Goal: Task Accomplishment & Management: Use online tool/utility

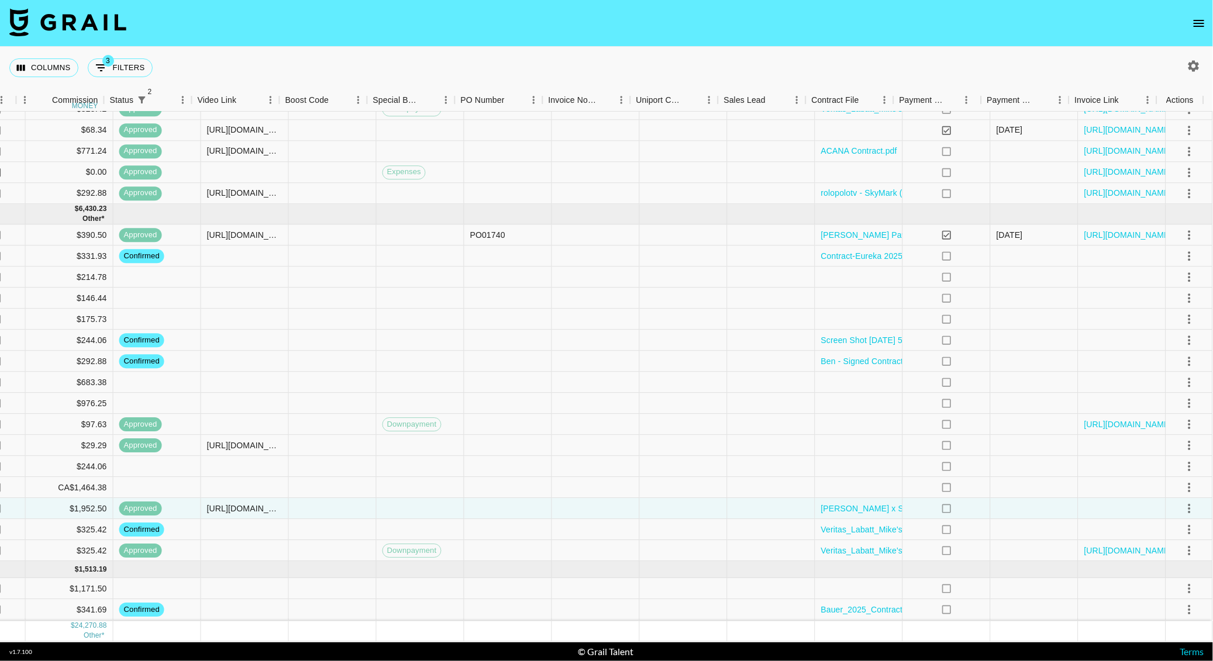
scroll to position [860, 990]
click at [875, 394] on div at bounding box center [859, 404] width 88 height 21
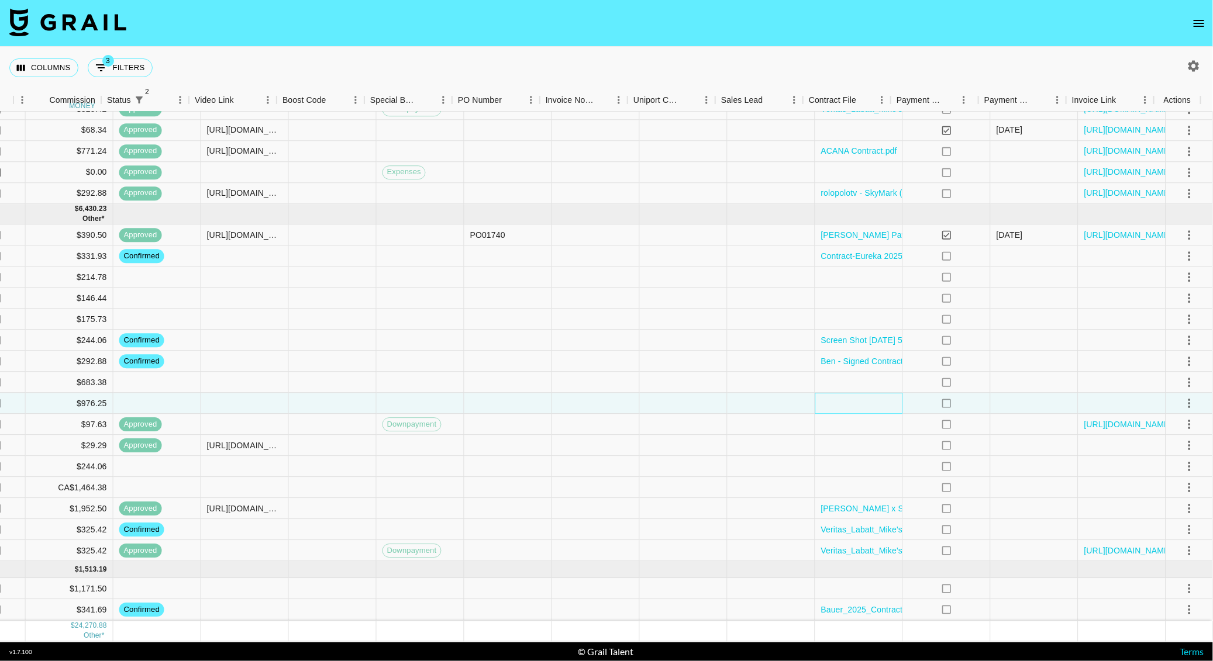
click at [875, 394] on div at bounding box center [859, 404] width 88 height 21
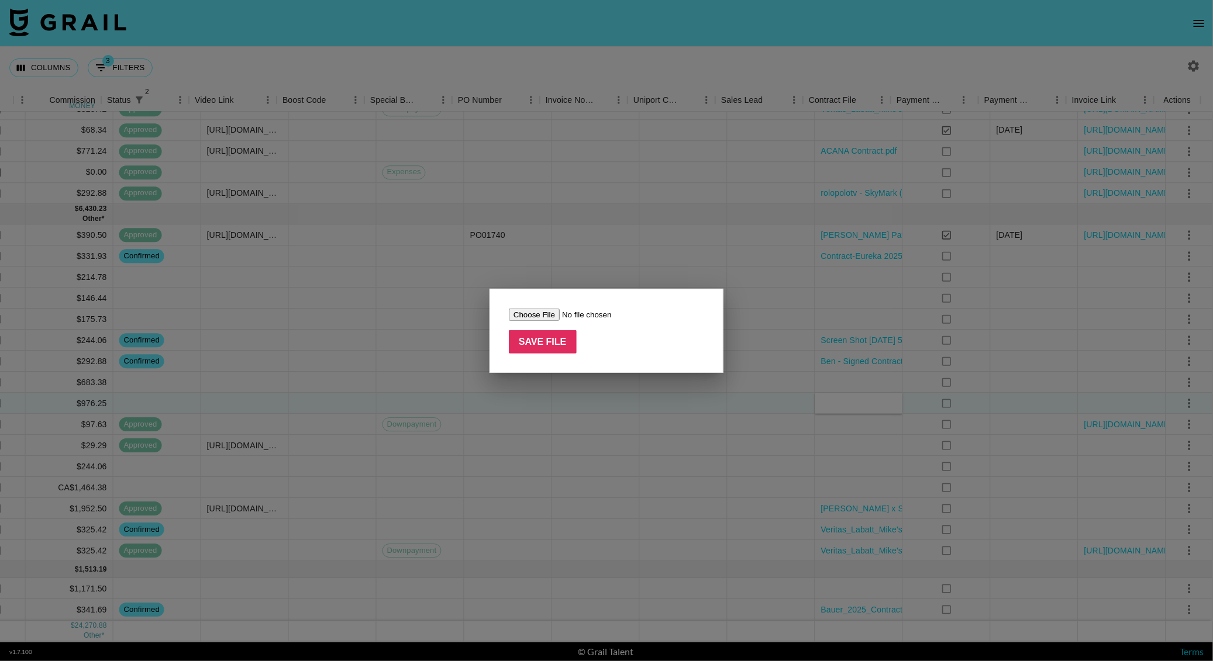
type input "C:\fakepath\Isabella_Lauren_-_VS_-_SOW4_-_SISV_edits.pdf"
click at [542, 333] on input "Save File" at bounding box center [543, 341] width 68 height 23
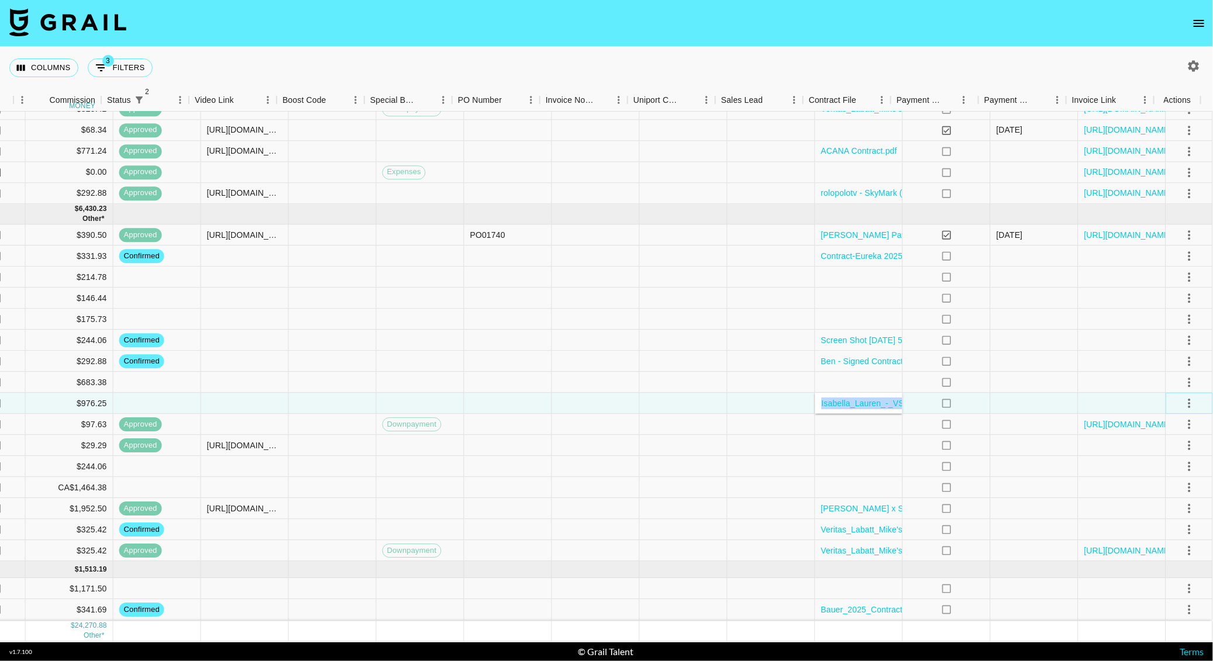
click at [1183, 397] on icon "select merge strategy" at bounding box center [1190, 404] width 14 height 14
click at [1163, 408] on li "Confirm" at bounding box center [1175, 416] width 76 height 21
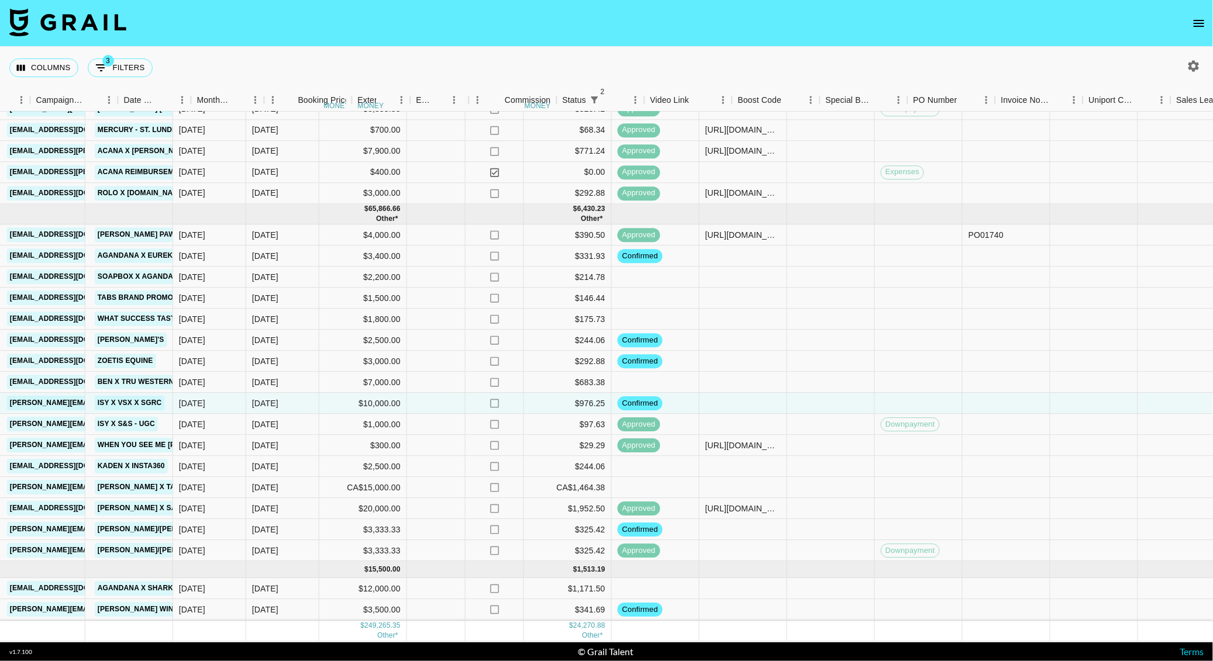
scroll to position [860, 468]
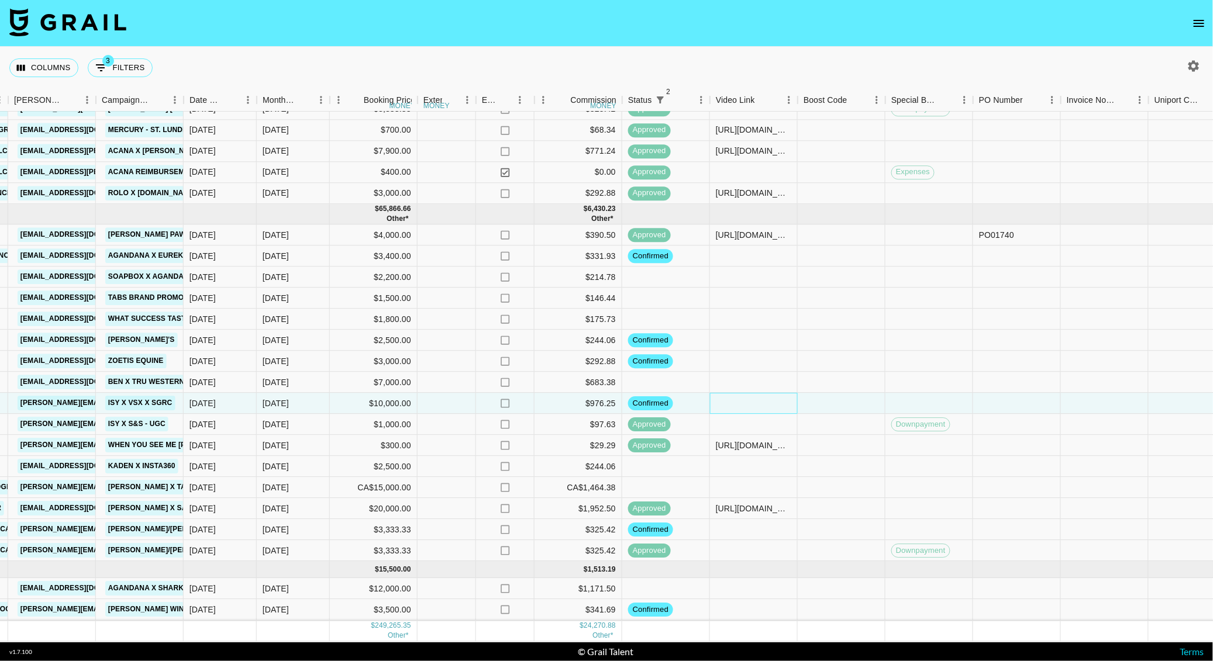
click at [743, 394] on div at bounding box center [754, 404] width 88 height 21
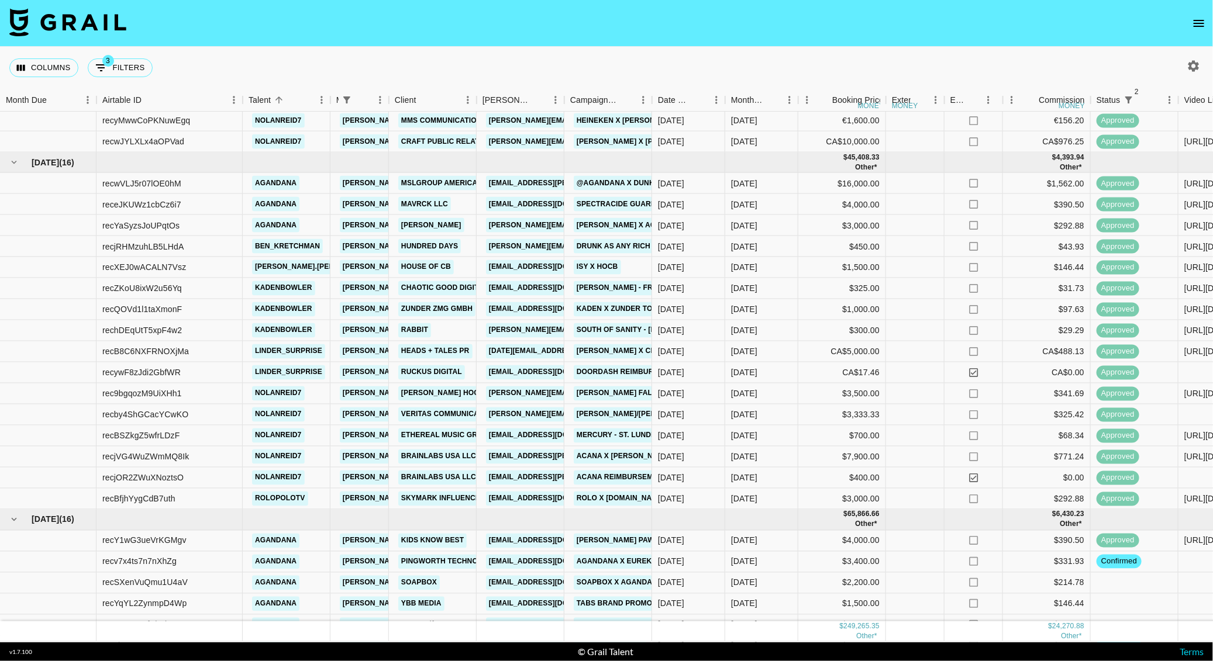
scroll to position [538, 0]
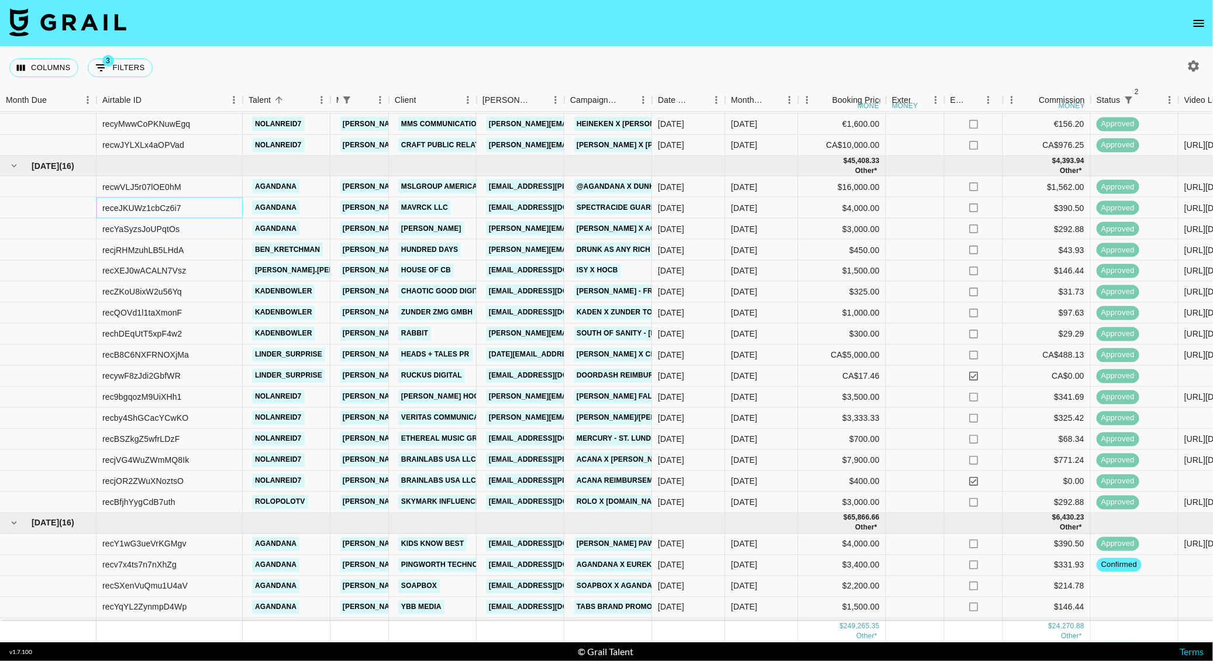
click at [153, 207] on div "receJKUWz1cbCz6i7" at bounding box center [141, 208] width 79 height 12
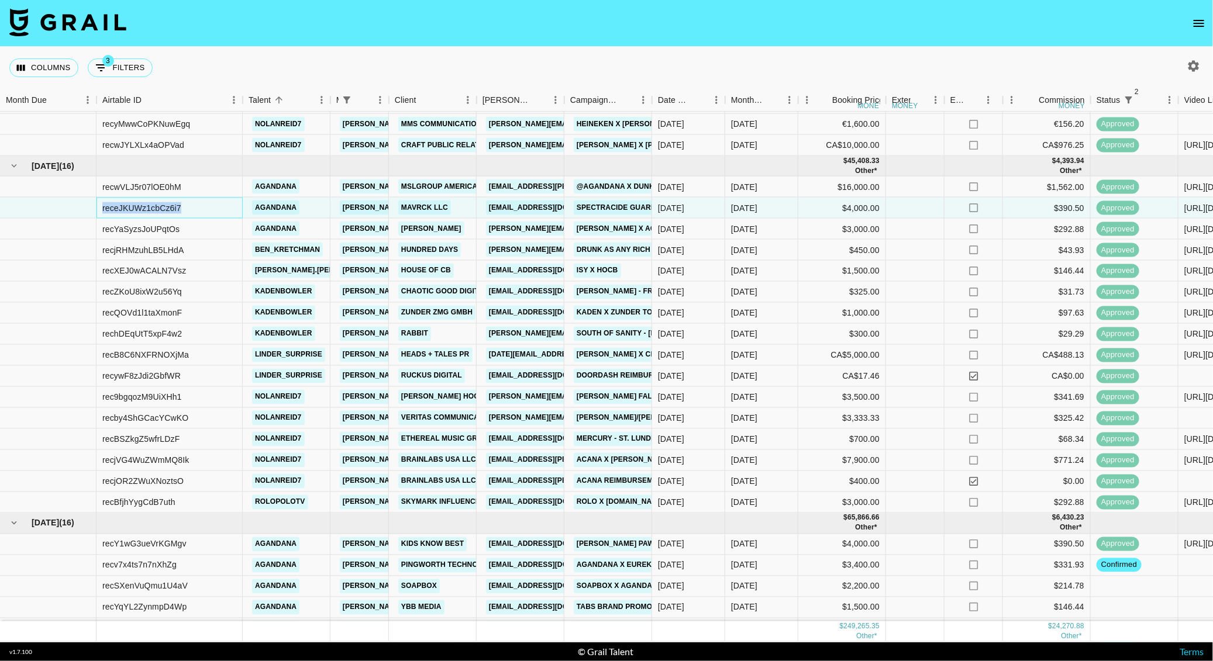
click at [153, 207] on div "receJKUWz1cbCz6i7" at bounding box center [141, 208] width 79 height 12
copy div "receJKUWz1cbCz6i7"
